Goal: Task Accomplishment & Management: Manage account settings

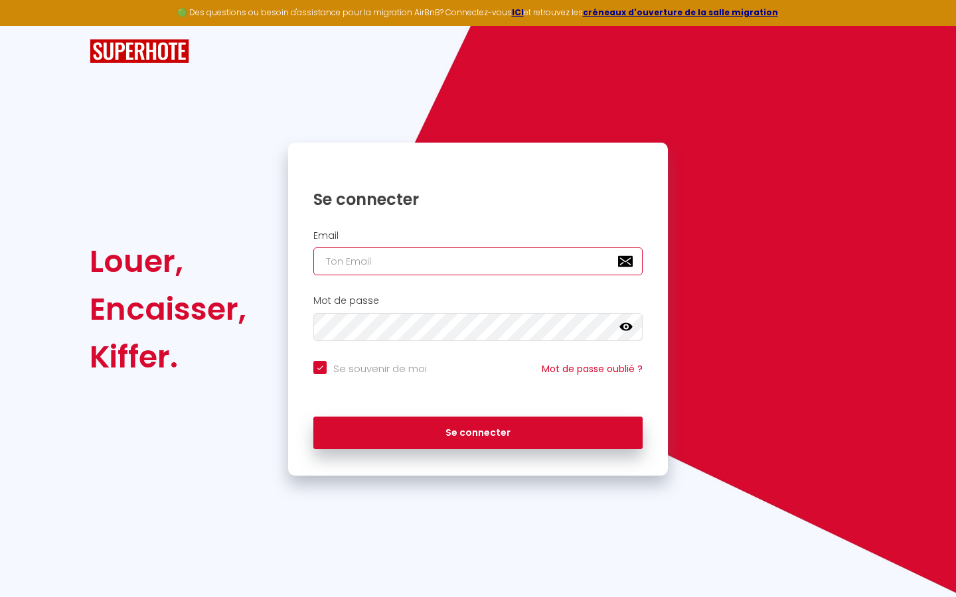
type input "l"
checkbox input "true"
type input "le"
checkbox input "true"
type input "les"
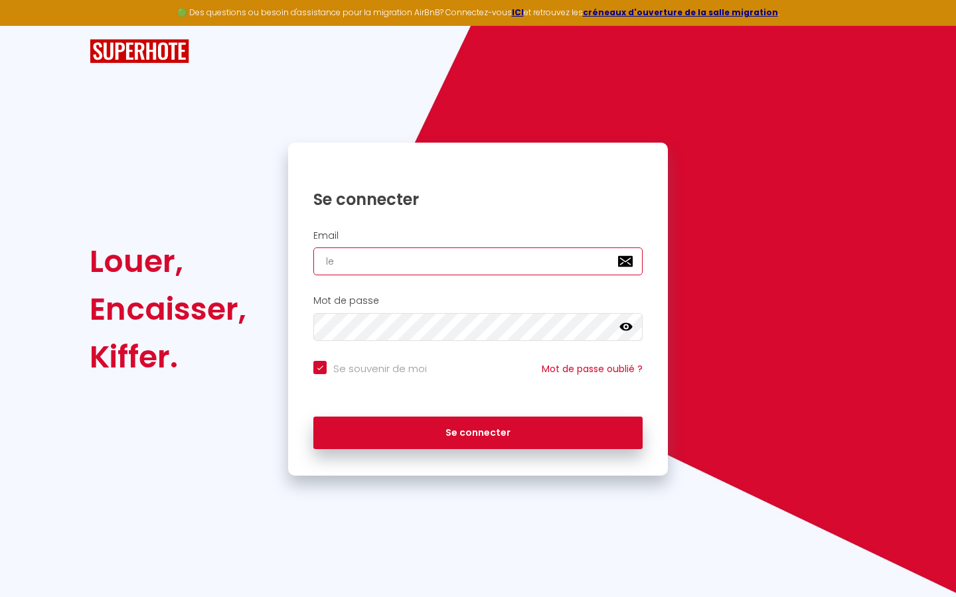
checkbox input "true"
type input "lesp"
checkbox input "true"
type input "lespa"
checkbox input "true"
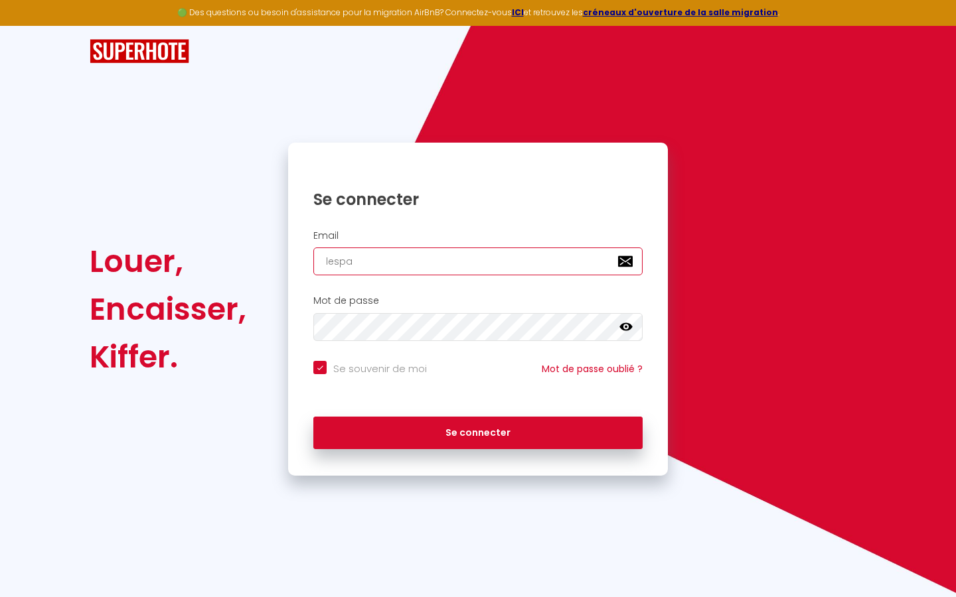
type input "lespac"
checkbox input "true"
type input "lespace"
checkbox input "true"
type input "lespaced"
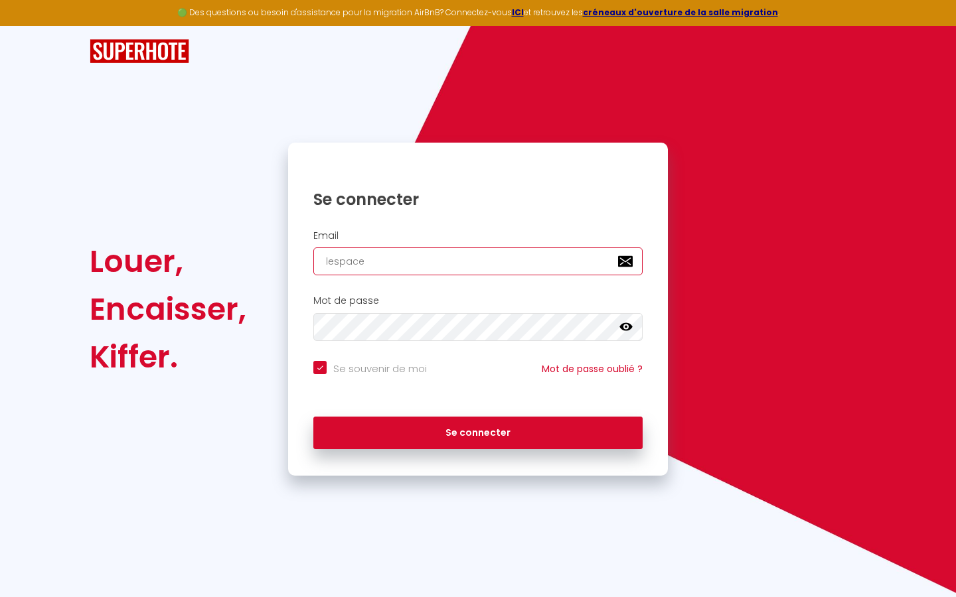
checkbox input "true"
type input "lespacede"
checkbox input "true"
type input "lespacedet"
checkbox input "true"
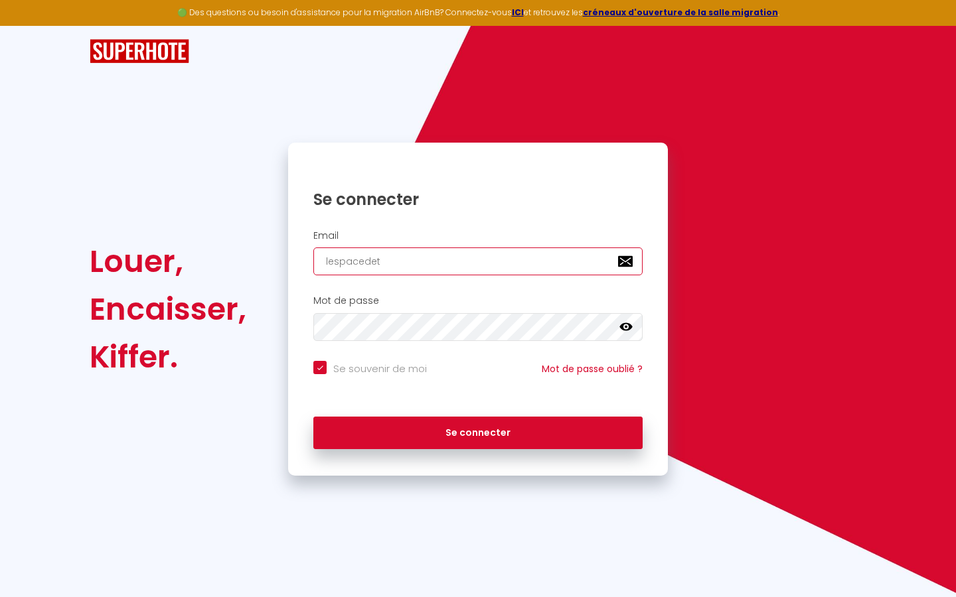
type input "lespacedete"
checkbox input "true"
type input "lespacedeten"
checkbox input "true"
type input "lespacedetent"
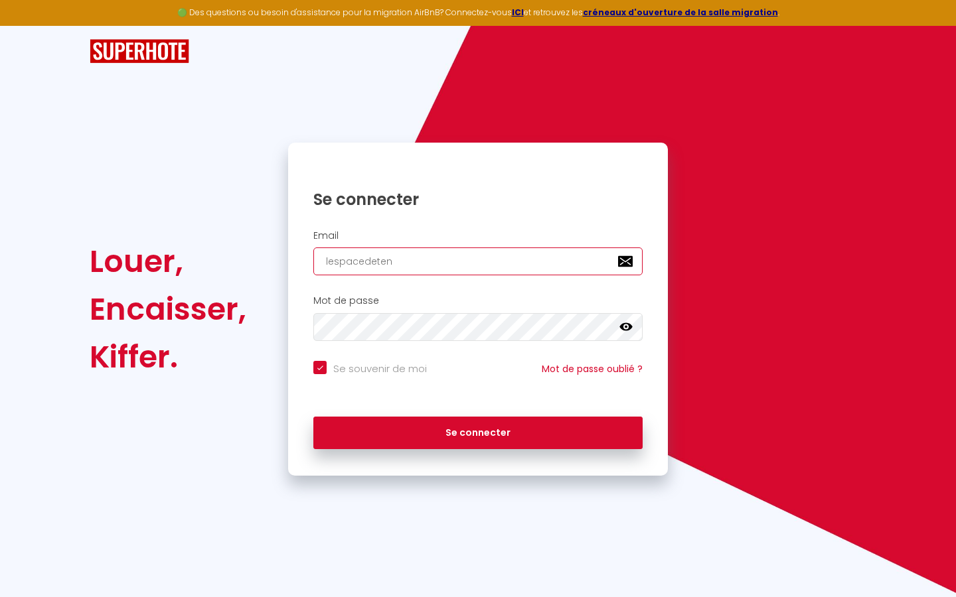
checkbox input "true"
type input "lespacedetente"
checkbox input "true"
type input "lespacedetente@"
checkbox input "true"
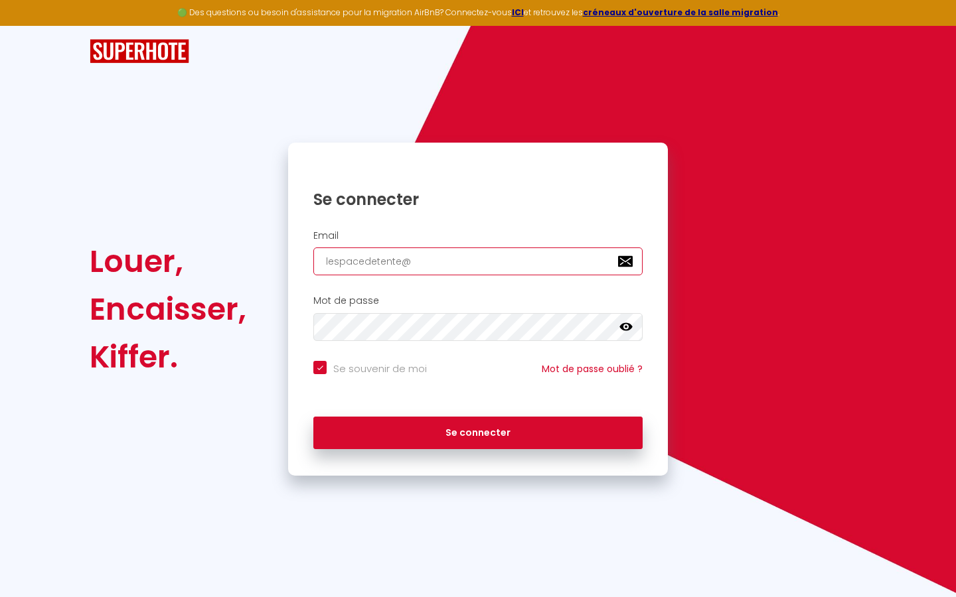
type input "lespacedetente@g"
checkbox input "true"
type input "lespacedetente@gm"
checkbox input "true"
type input "lespacedetente@gma"
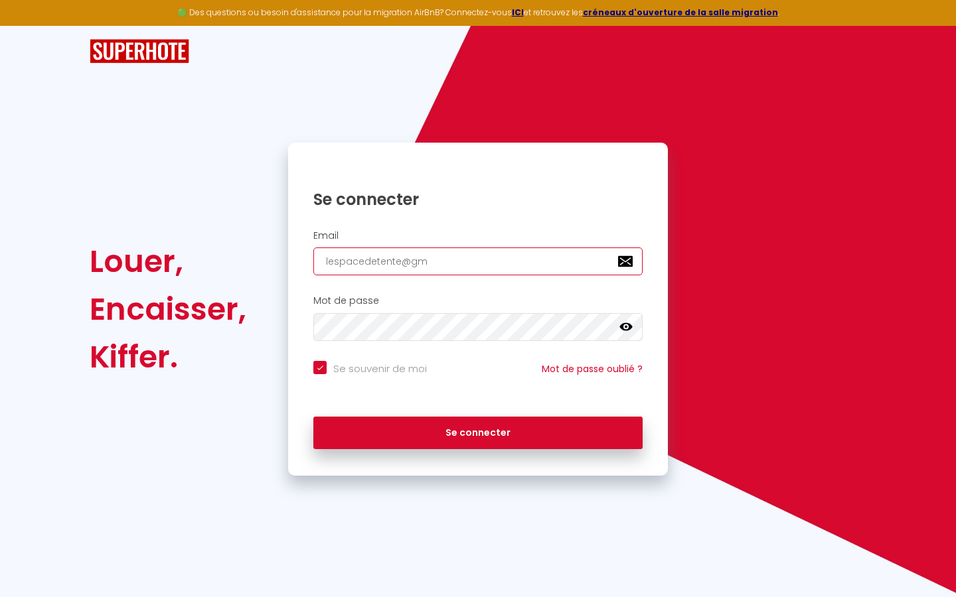
checkbox input "true"
type input "lespacedetente@gmai"
checkbox input "true"
type input "[EMAIL_ADDRESS]"
checkbox input "true"
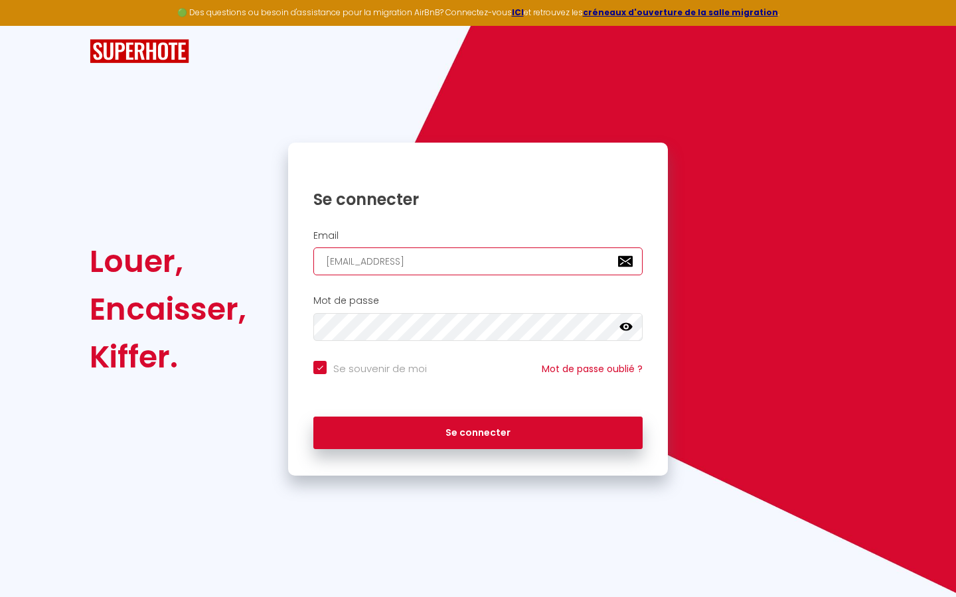
type input "[EMAIL_ADDRESS]."
checkbox input "true"
type input "lespacedetente@gmail.c"
checkbox input "true"
type input "[EMAIL_ADDRESS][DOMAIN_NAME]"
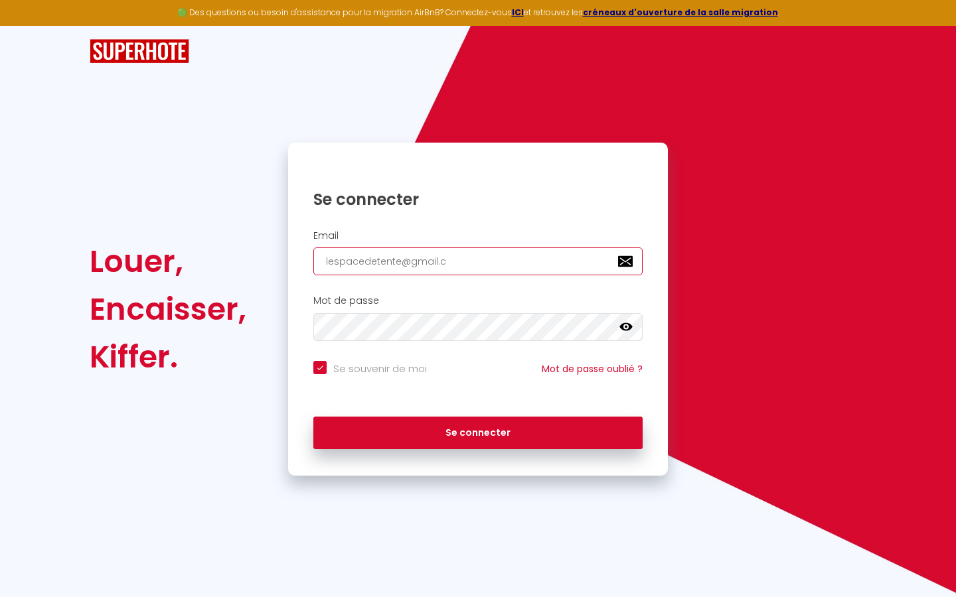
checkbox input "true"
type input "[EMAIL_ADDRESS][DOMAIN_NAME]"
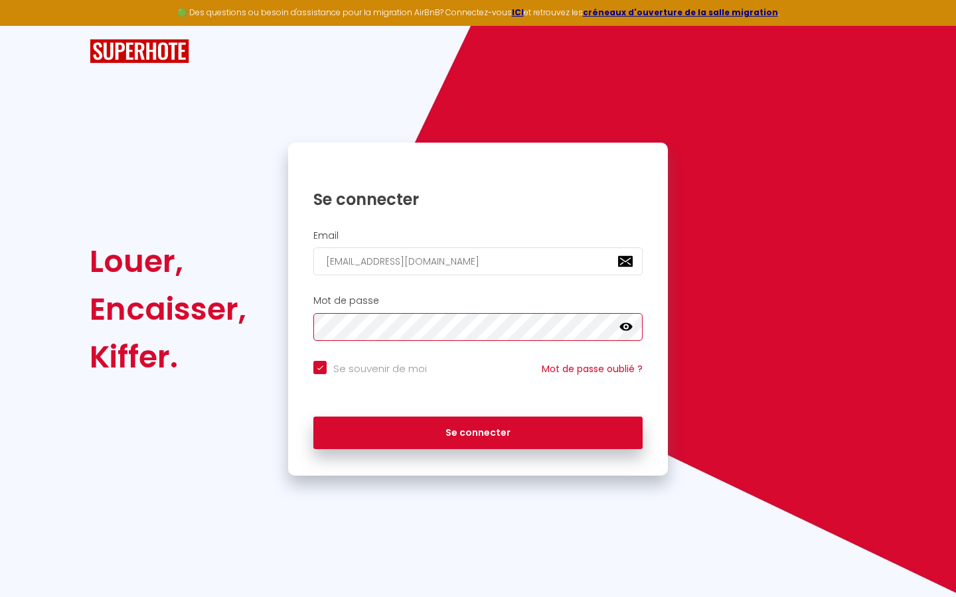
checkbox input "true"
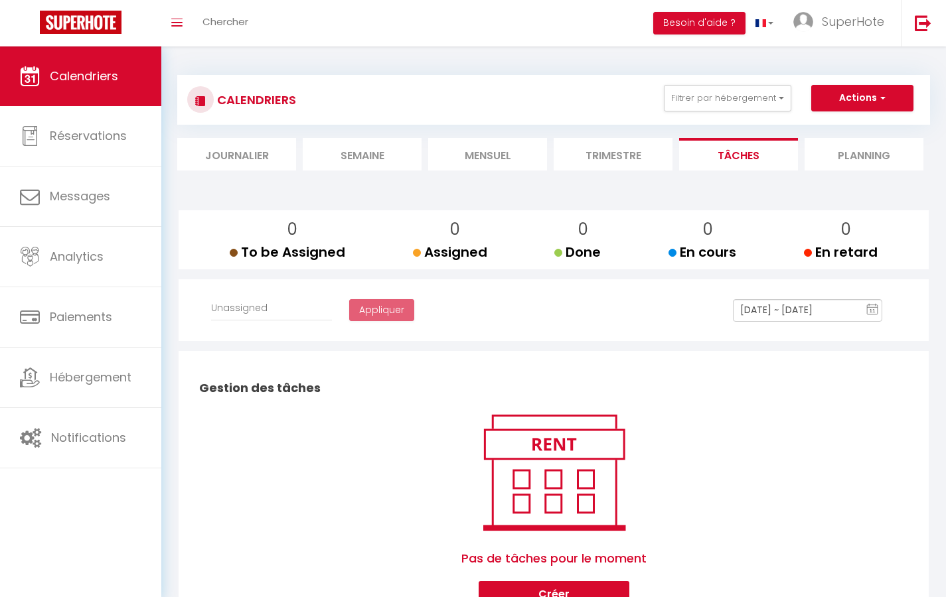
select select
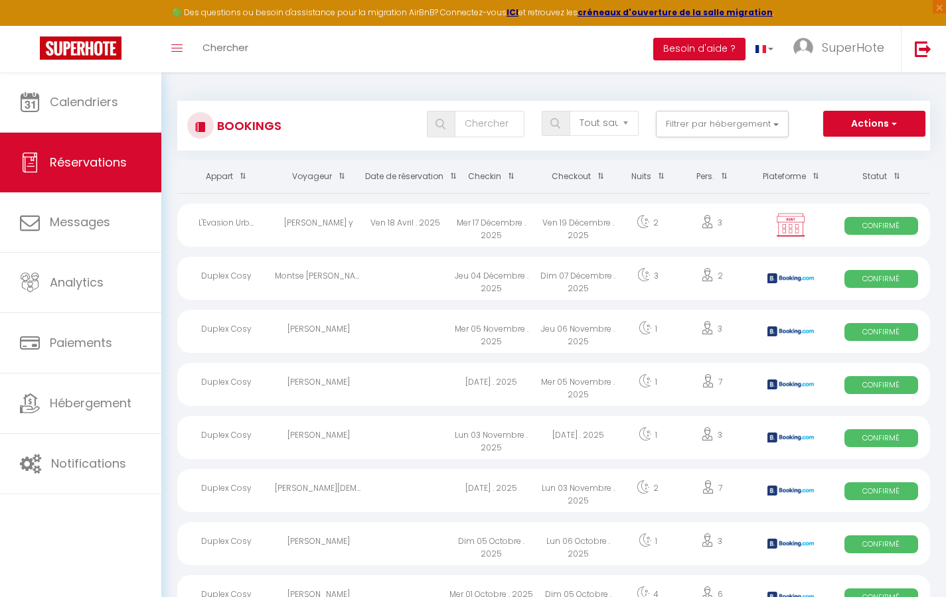
select select "message"
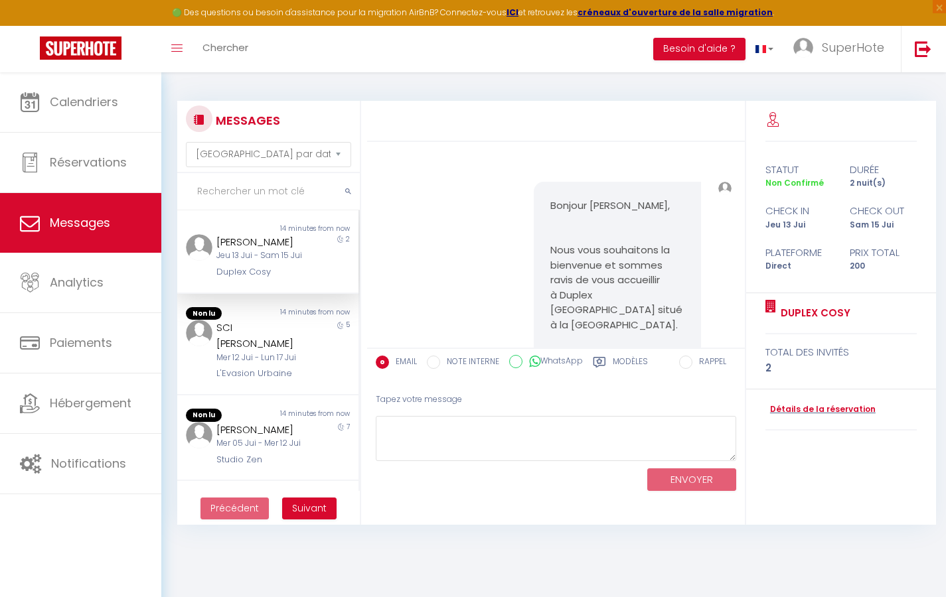
scroll to position [135431, 0]
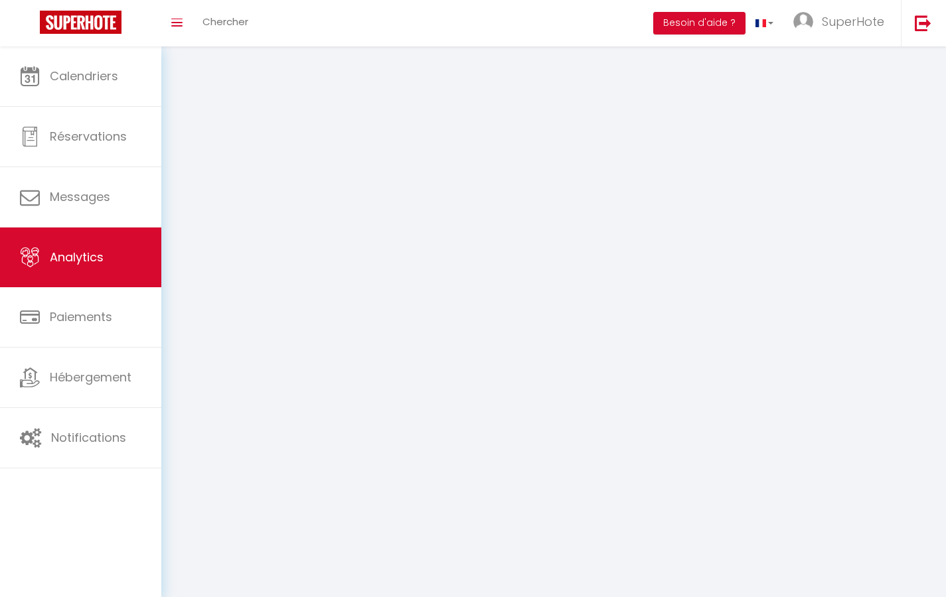
select select "2025"
select select "9"
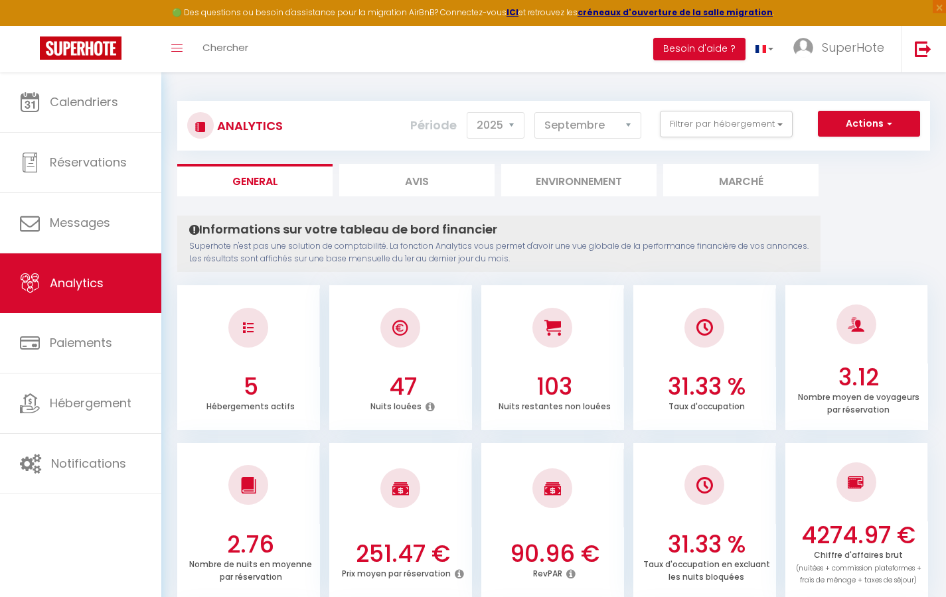
select select "2"
select select "0"
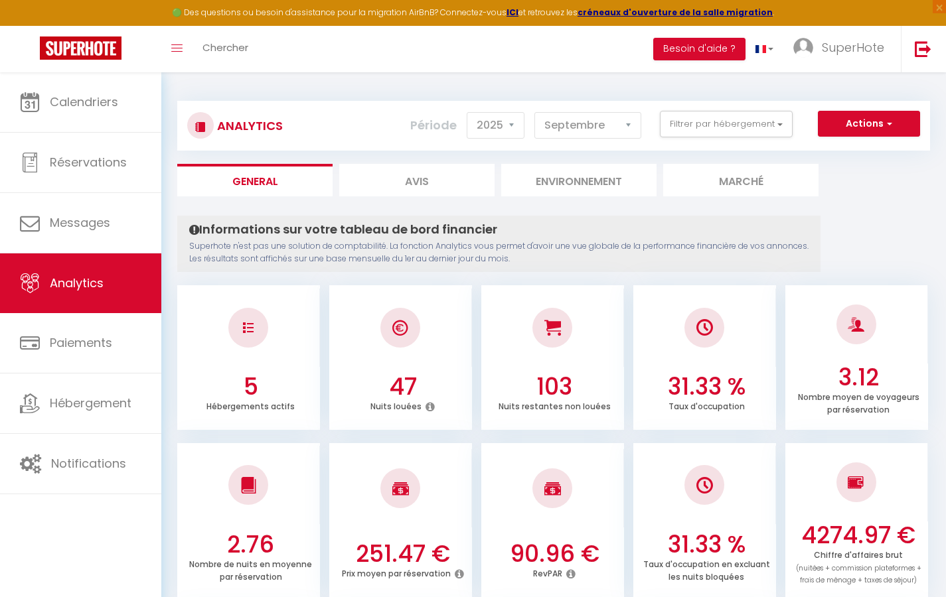
select select "0"
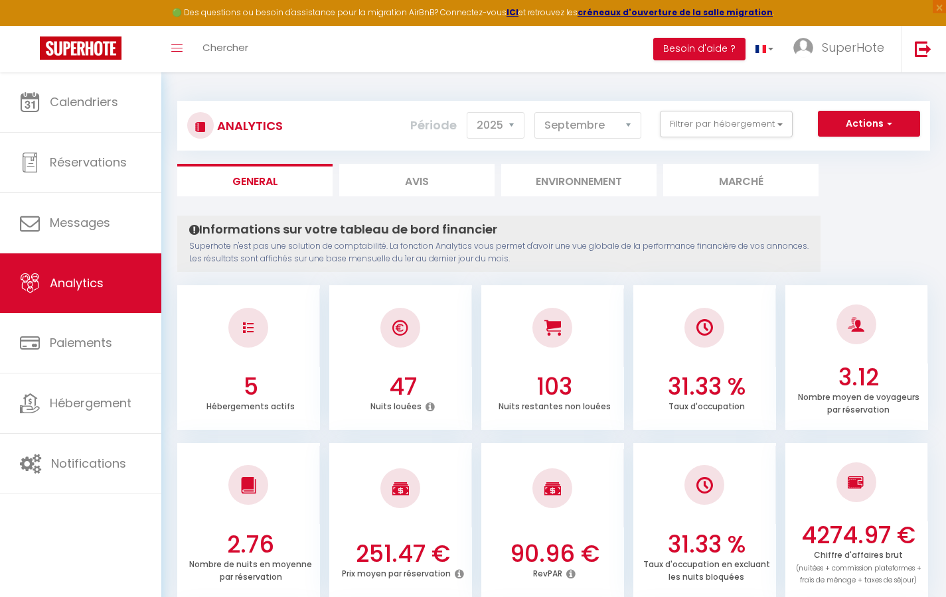
select select "0"
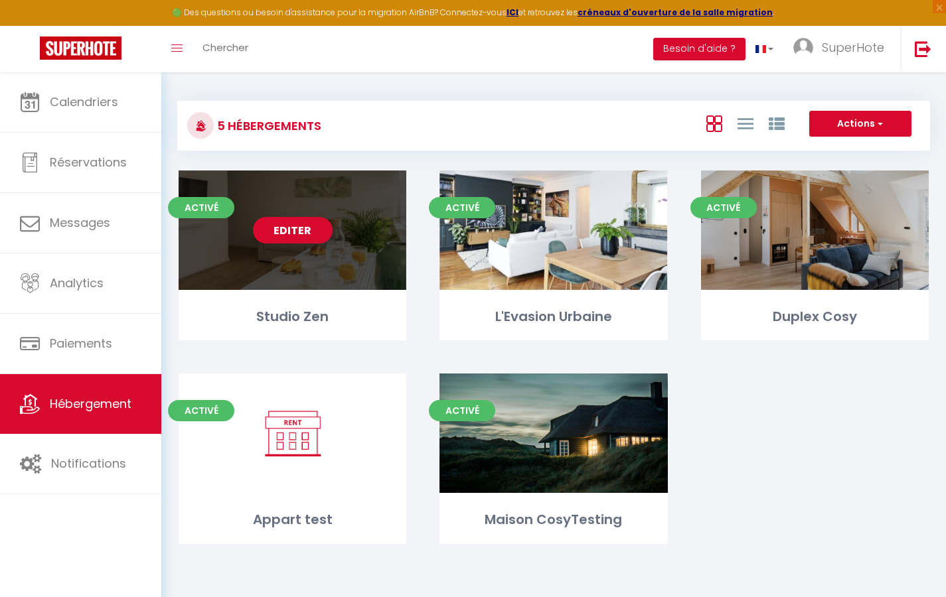
select select "3"
select select "2"
select select "1"
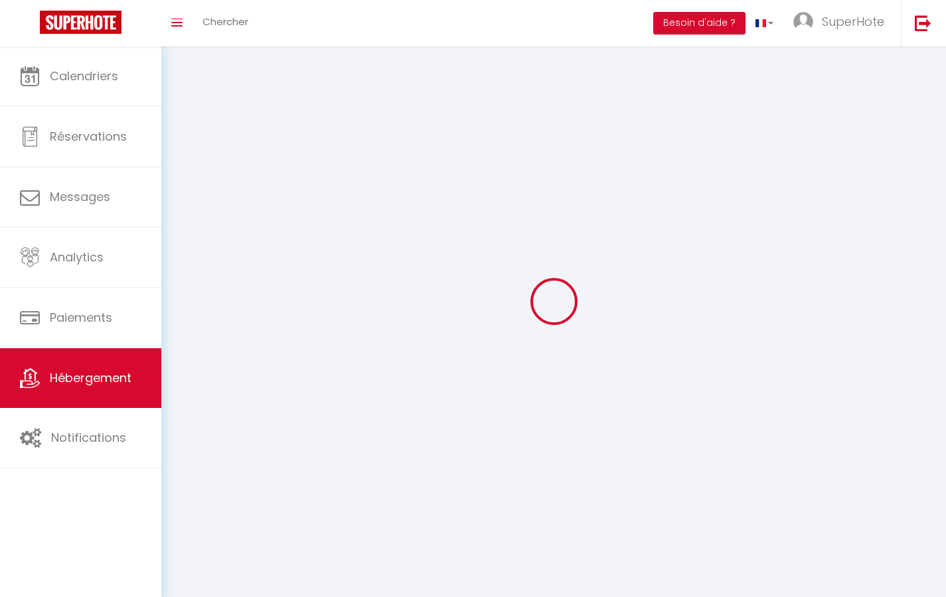
select select
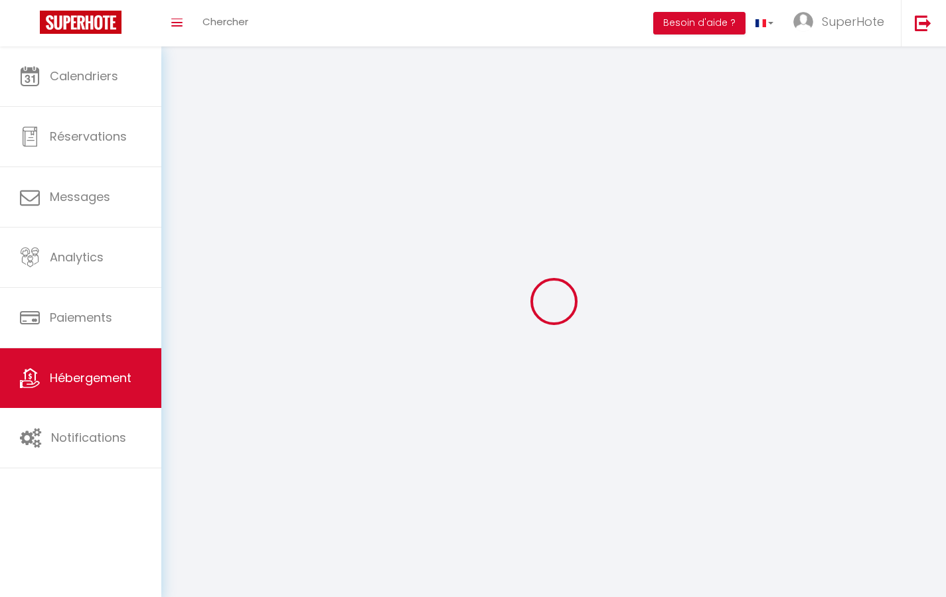
checkbox input "false"
select select
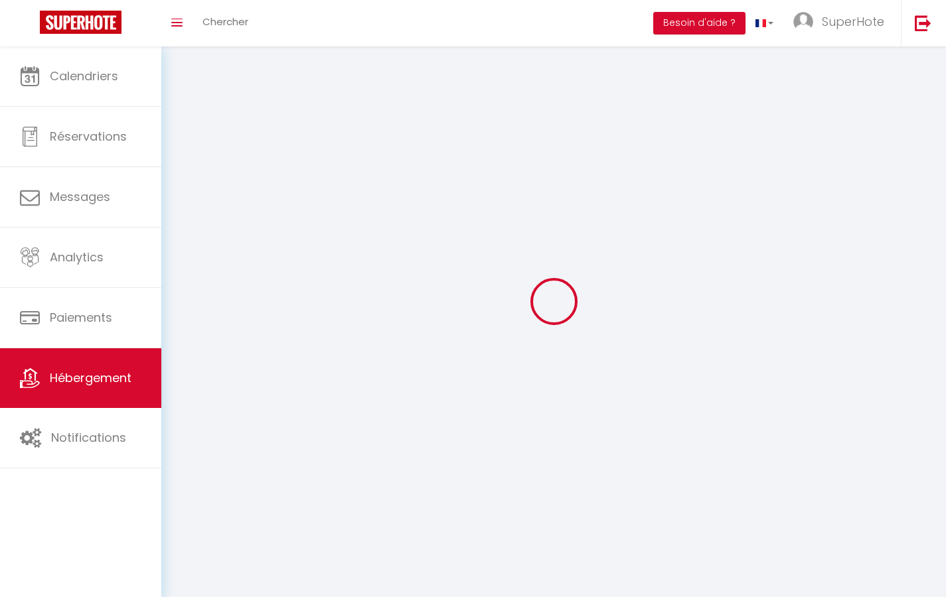
select select
select select "1"
select select
select select "28"
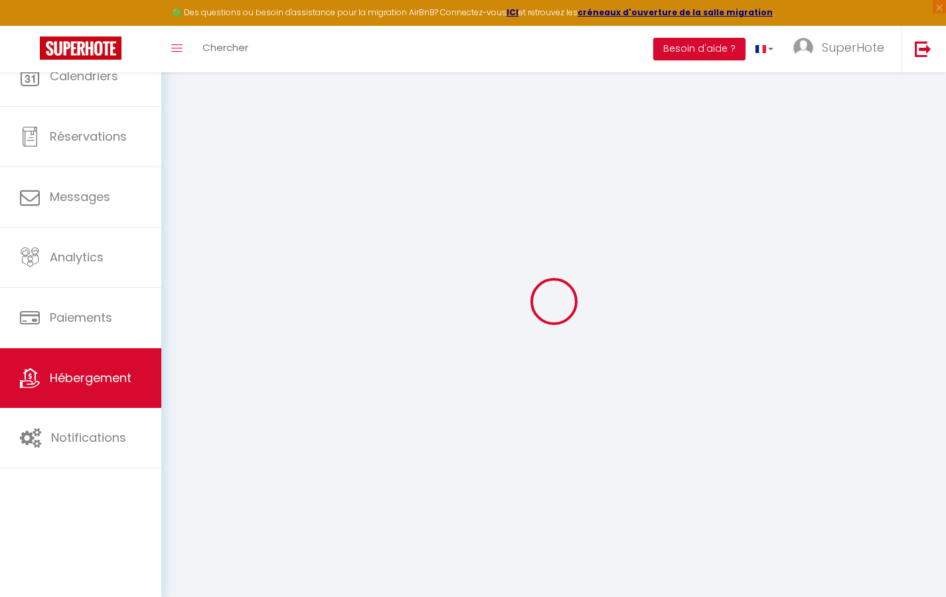
select select
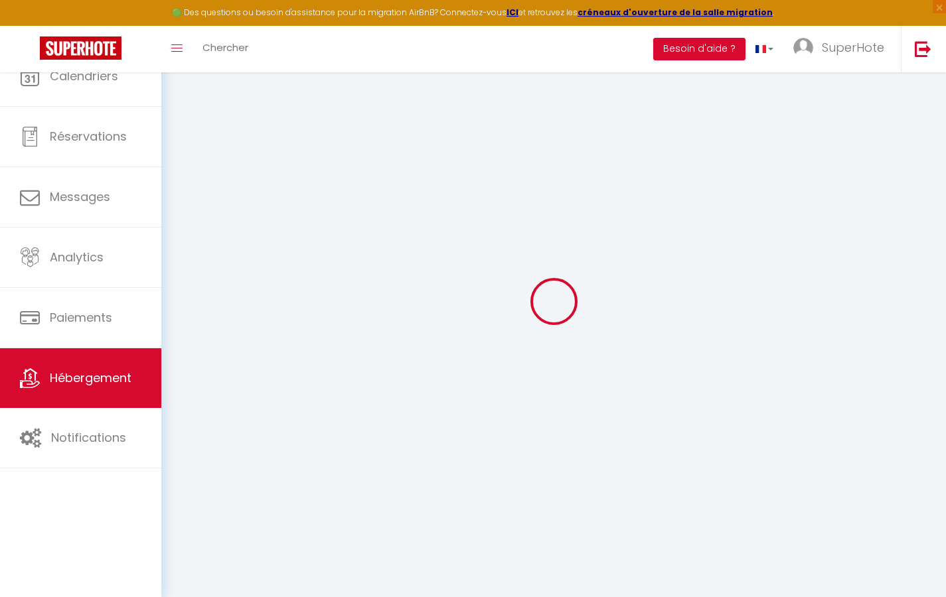
select select
checkbox input "false"
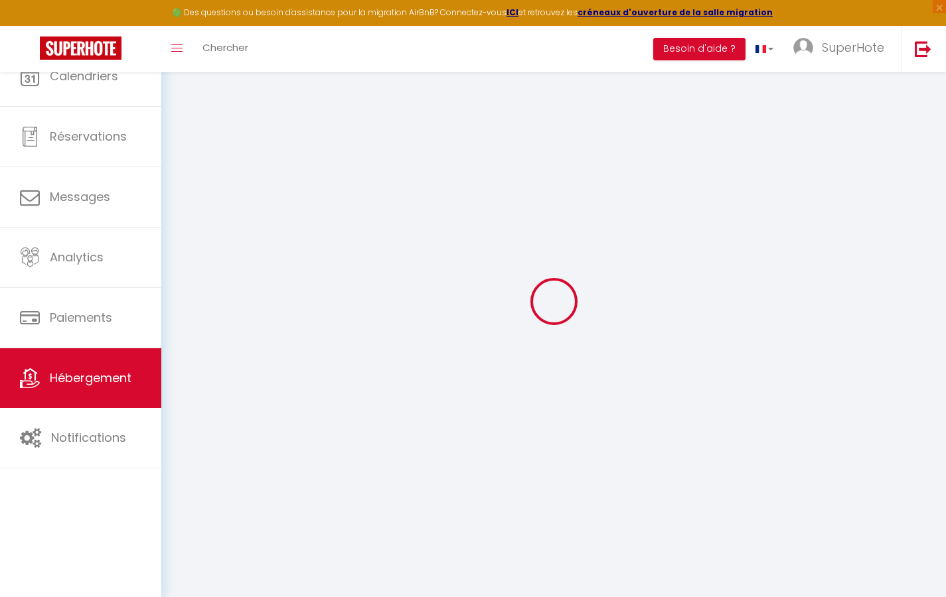
select select
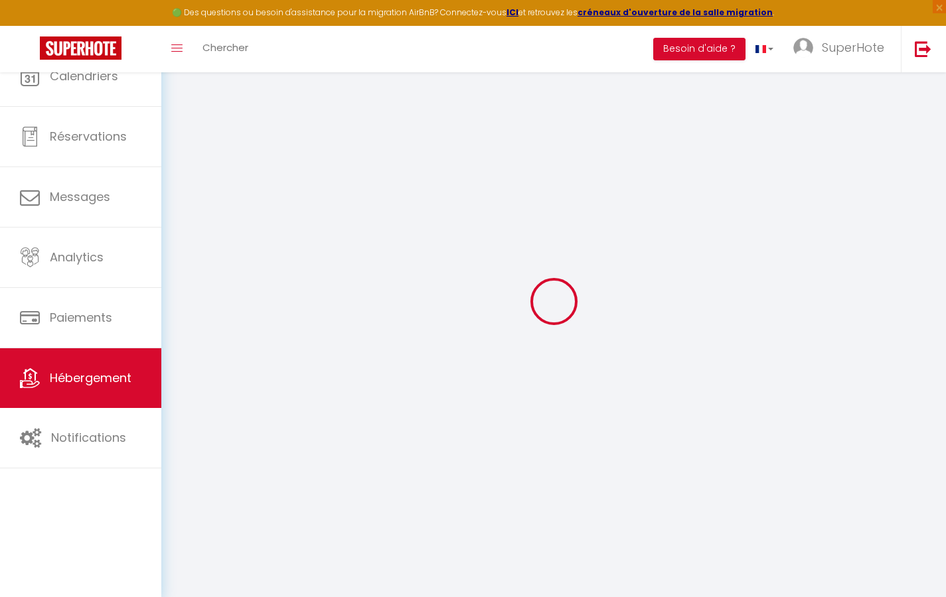
select select
checkbox input "false"
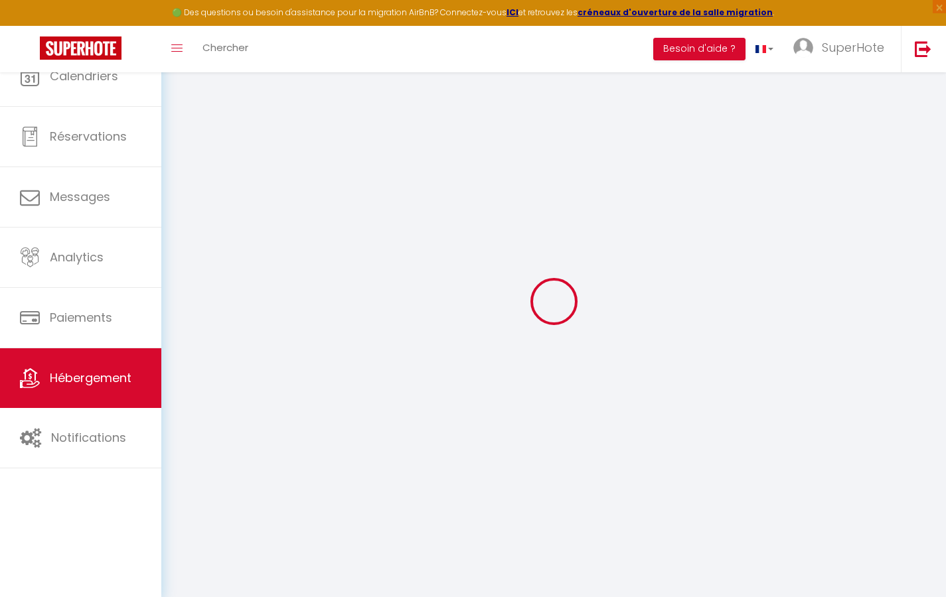
checkbox input "false"
select select
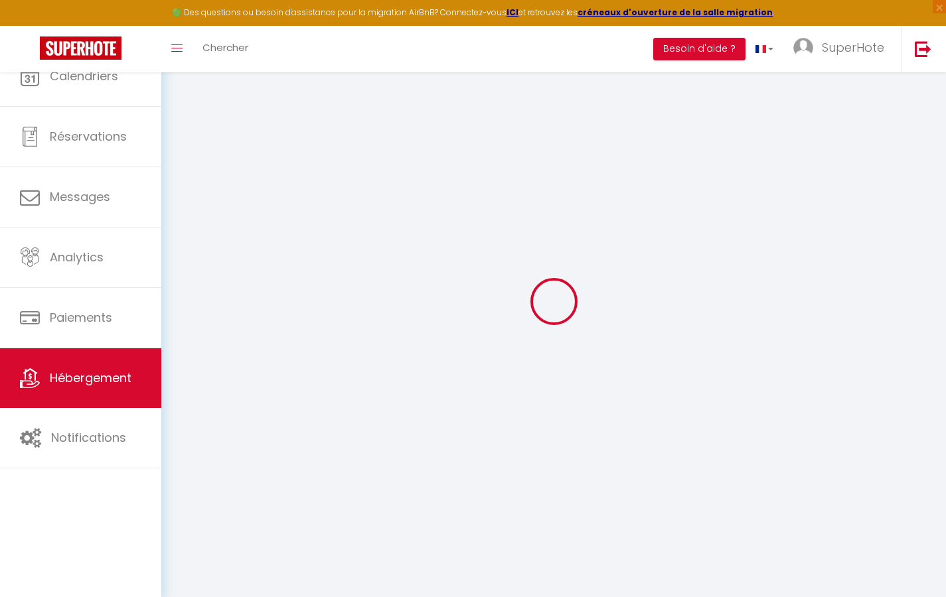
select select
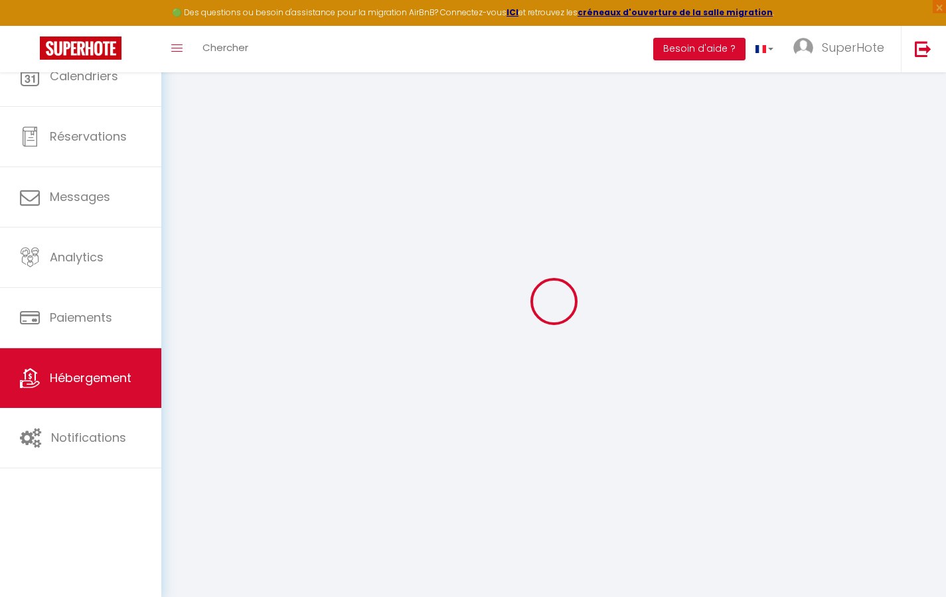
checkbox input "false"
select select
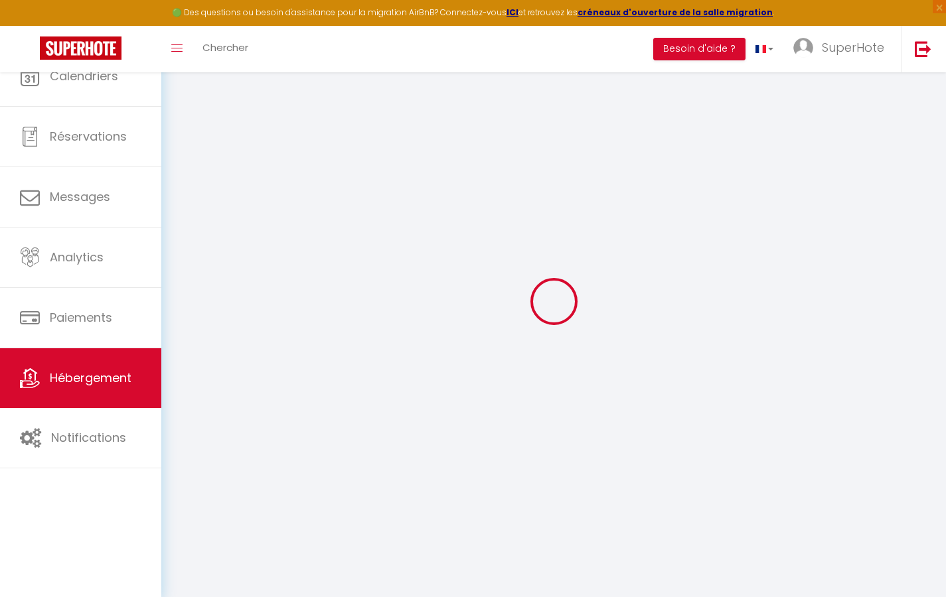
select select
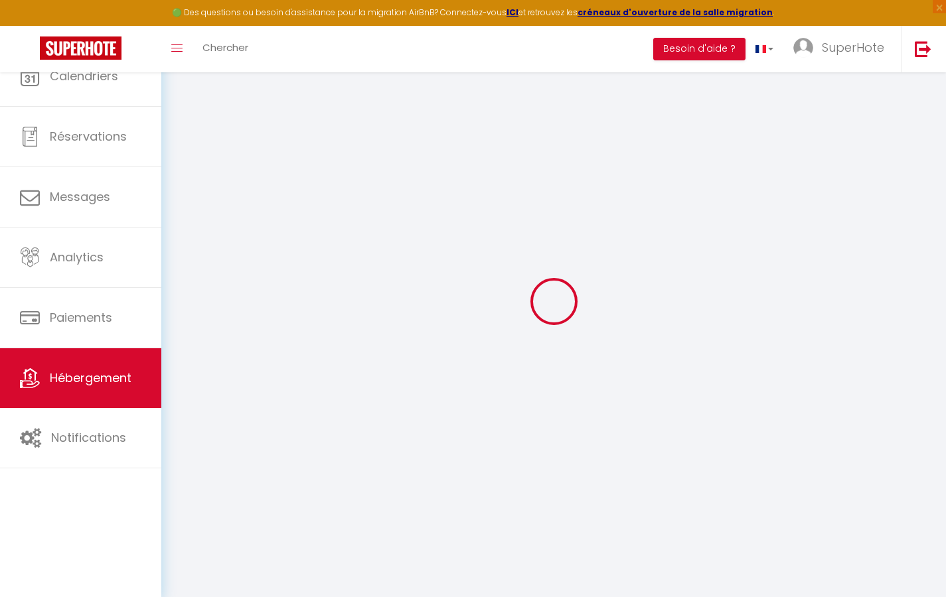
select select
checkbox input "false"
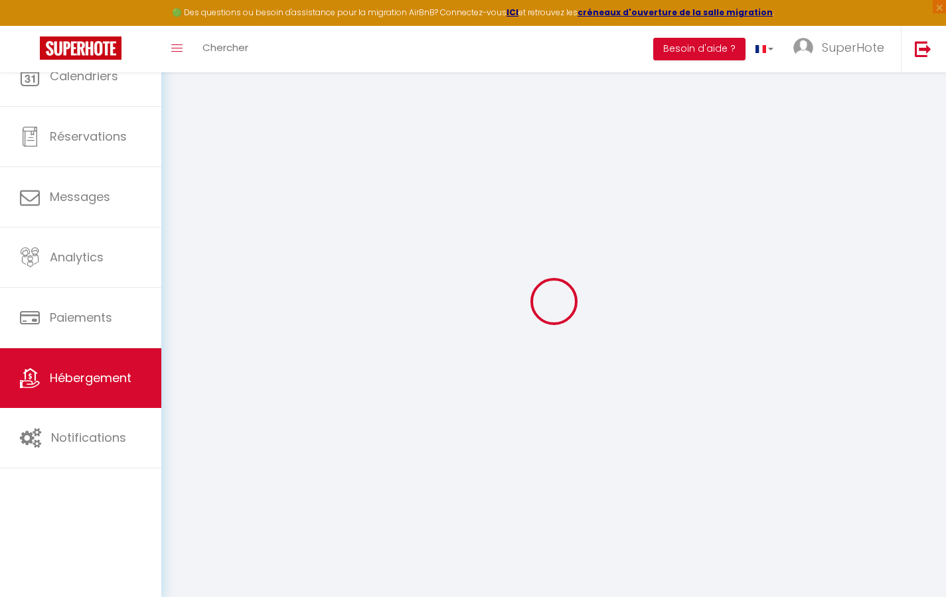
checkbox input "false"
select select
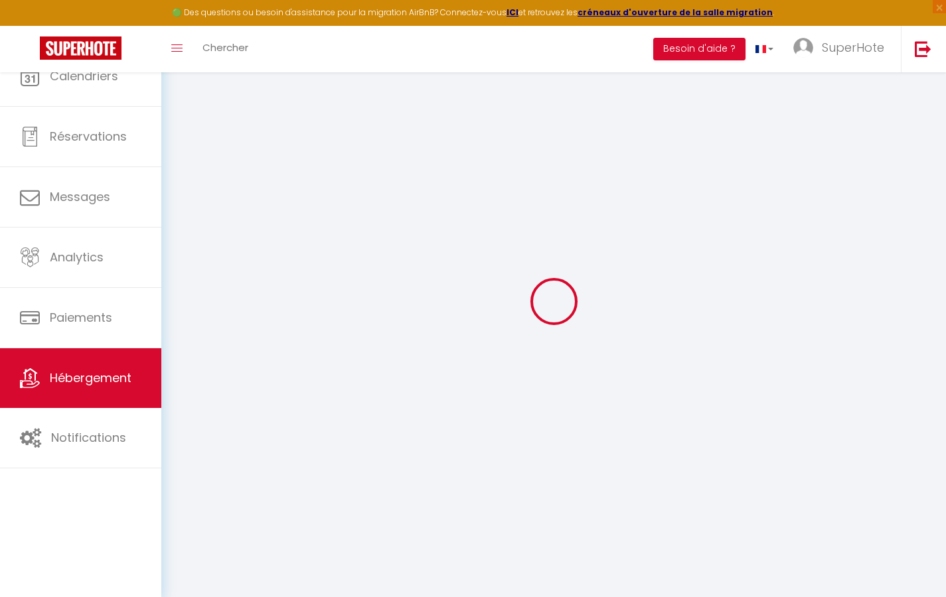
select select
checkbox input "false"
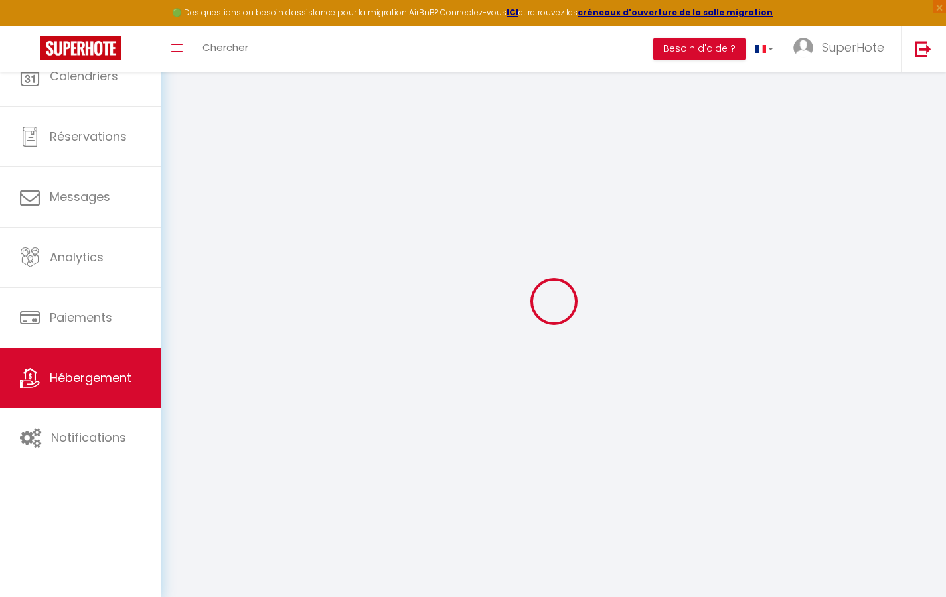
checkbox input "false"
select select
